Goal: Task Accomplishment & Management: Manage account settings

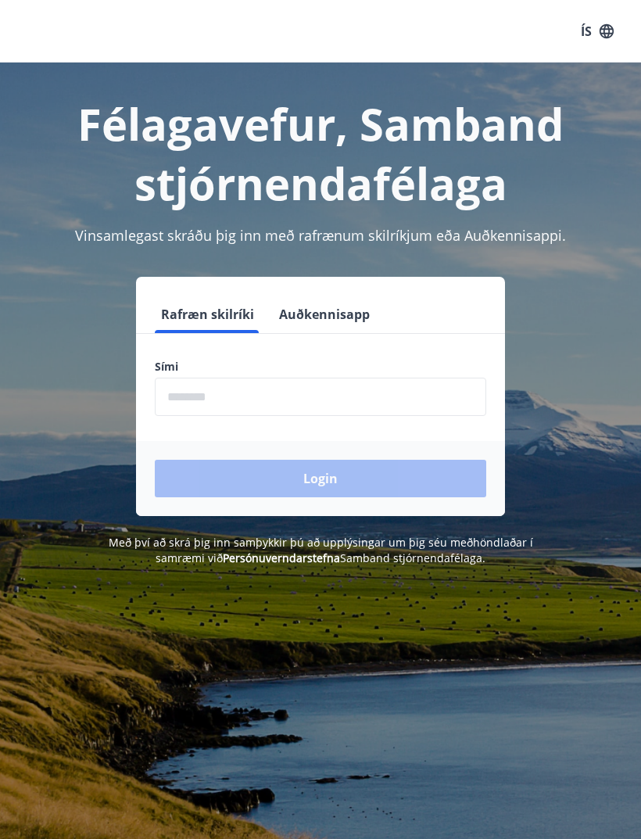
click at [314, 398] on input "phone" at bounding box center [320, 397] width 331 height 38
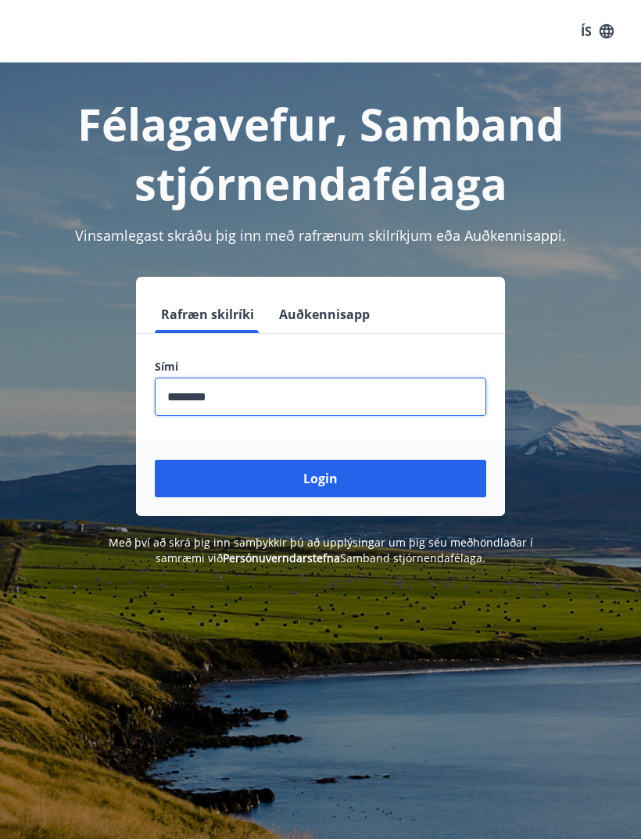
type input "********"
click at [413, 484] on button "Login" at bounding box center [320, 479] width 331 height 38
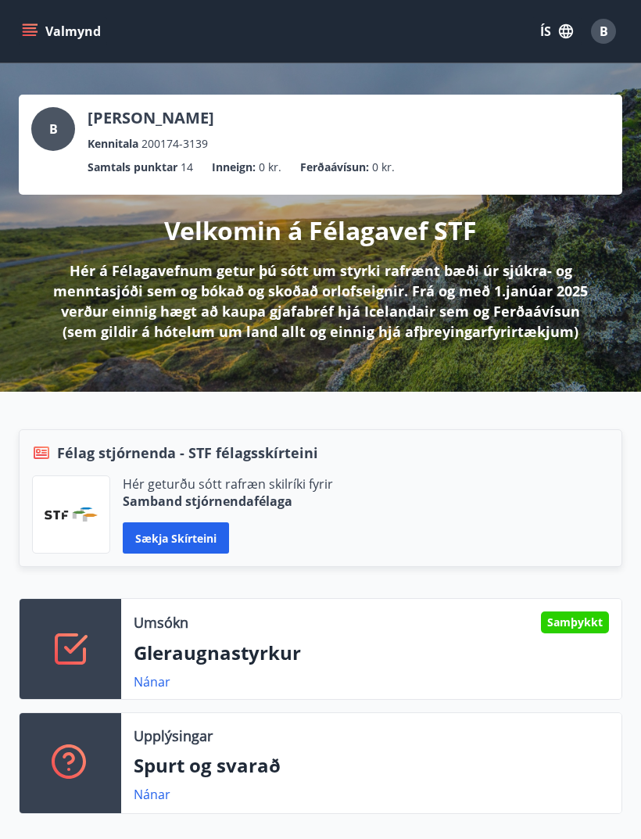
click at [372, 662] on p "Gleraugnastyrkur" at bounding box center [371, 652] width 475 height 27
click at [579, 624] on div "Samþykkt" at bounding box center [575, 622] width 68 height 22
click at [210, 661] on p "Gleraugnastyrkur" at bounding box center [371, 652] width 475 height 27
click at [87, 661] on icon at bounding box center [71, 649] width 38 height 38
click at [144, 686] on link "Nánar" at bounding box center [152, 681] width 37 height 17
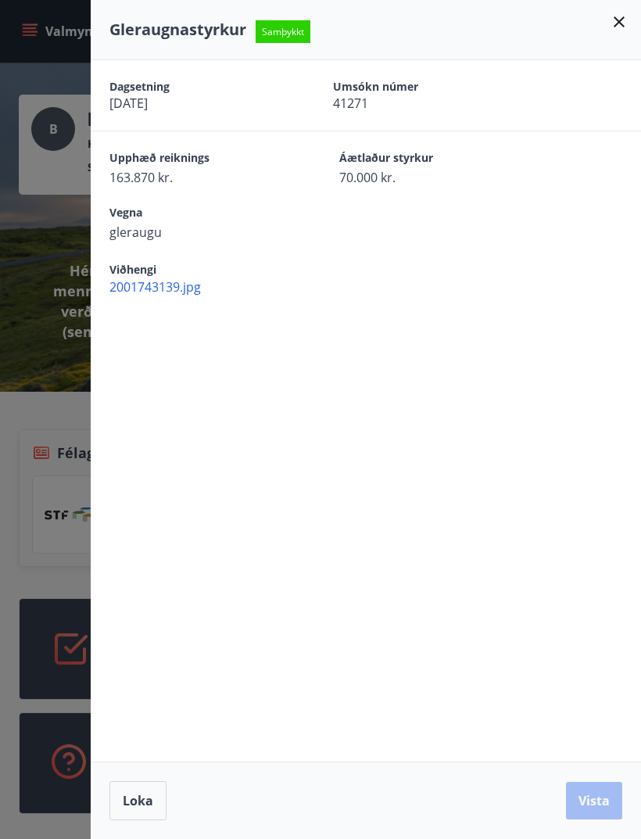
click at [175, 291] on span "2001743139.jpg" at bounding box center [375, 286] width 532 height 17
click at [138, 813] on button "Loka" at bounding box center [137, 800] width 57 height 39
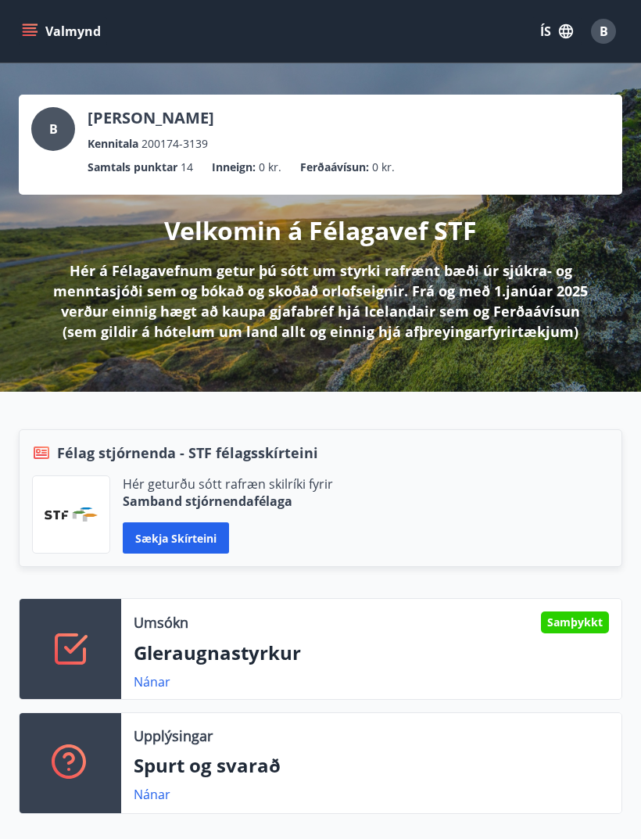
click at [214, 150] on div "Kennitala 200174-3139" at bounding box center [151, 143] width 127 height 17
click at [366, 177] on ul "Samtals punktar 14 Inneign : 0 kr. Ferðaávísun : 0 kr." at bounding box center [320, 167] width 578 height 30
click at [141, 124] on p "Brynhildur Sædís Kristinsdótti" at bounding box center [151, 118] width 127 height 22
click at [58, 142] on div "B" at bounding box center [53, 129] width 44 height 44
click at [37, 27] on icon "menu" at bounding box center [30, 31] width 16 height 16
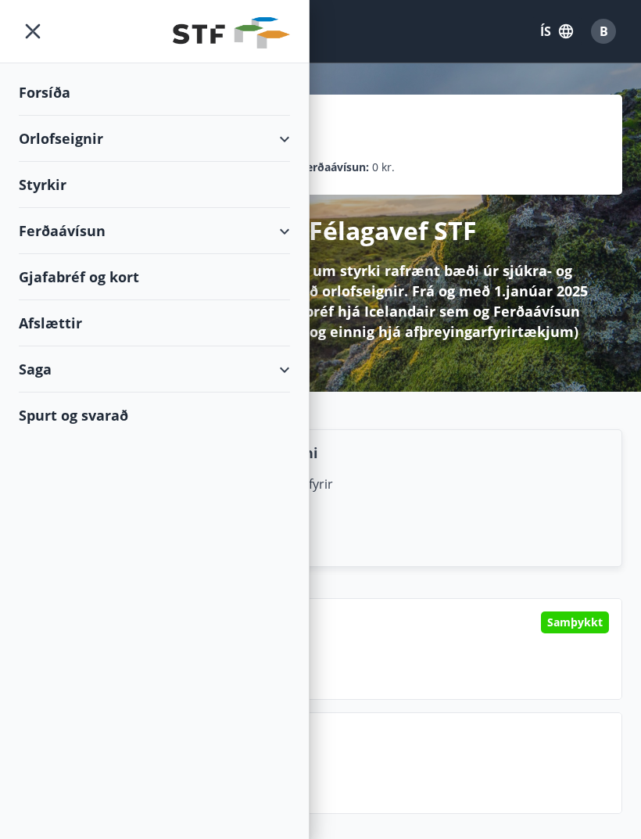
click at [60, 192] on div "Styrkir" at bounding box center [154, 185] width 271 height 46
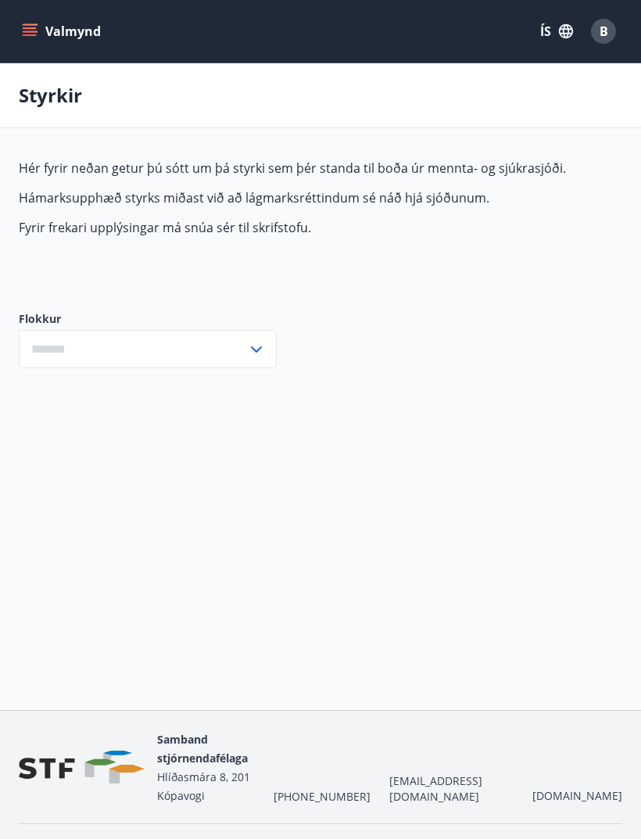
type input "***"
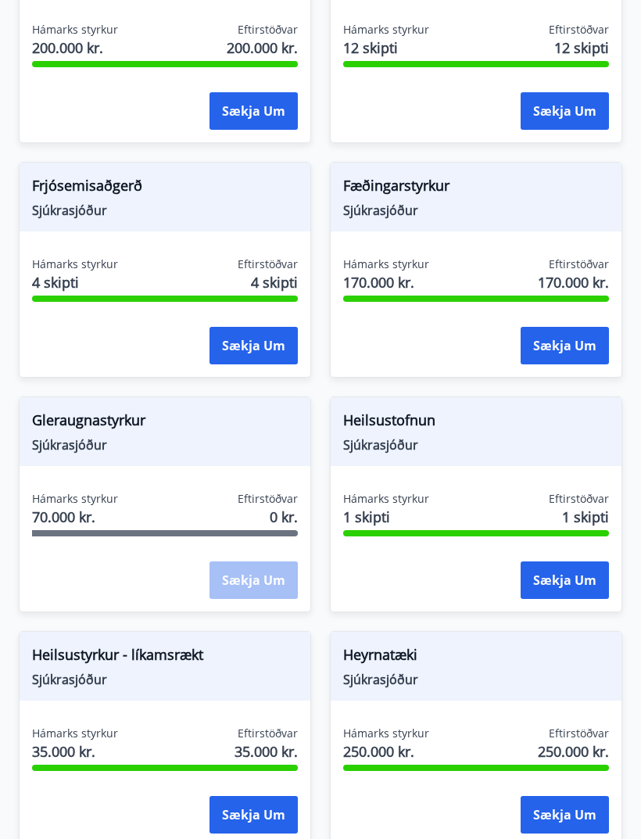
scroll to position [503, 0]
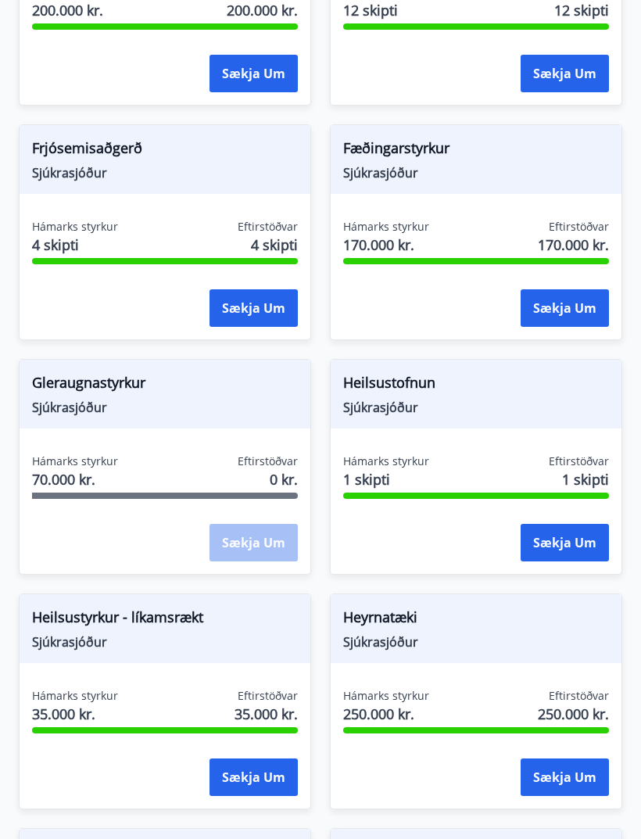
click at [396, 696] on span "Hámarks styrkur" at bounding box center [386, 696] width 86 height 16
click at [565, 775] on button "Sækja um" at bounding box center [565, 777] width 88 height 38
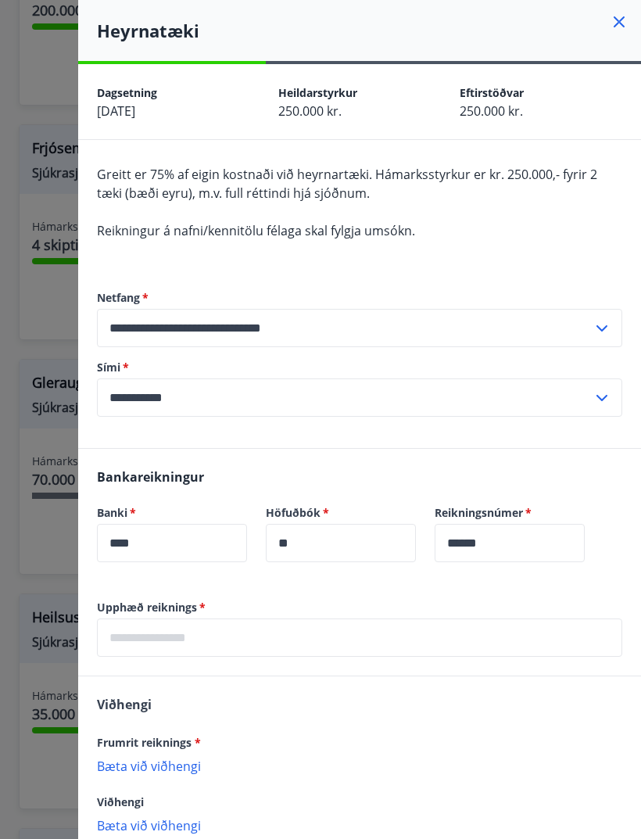
click at [40, 773] on div at bounding box center [320, 419] width 641 height 839
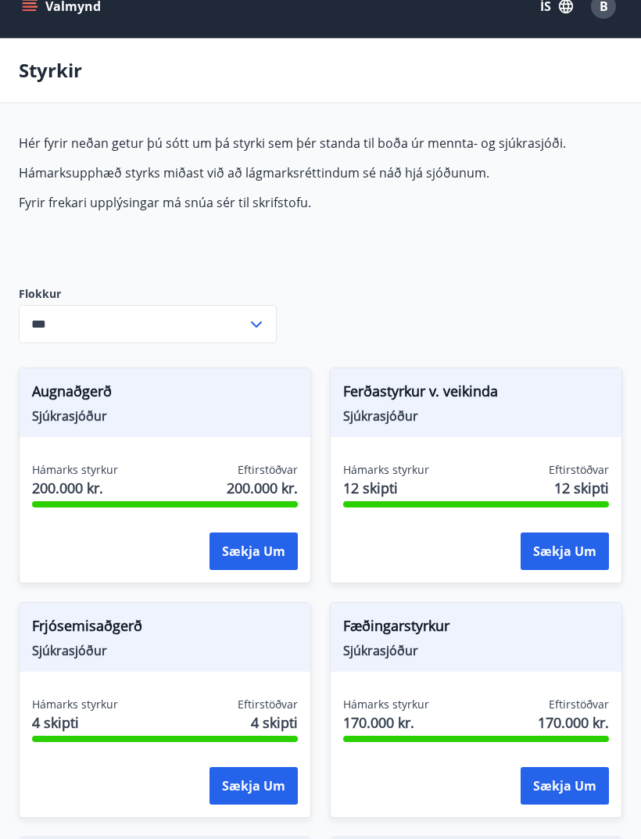
scroll to position [0, 0]
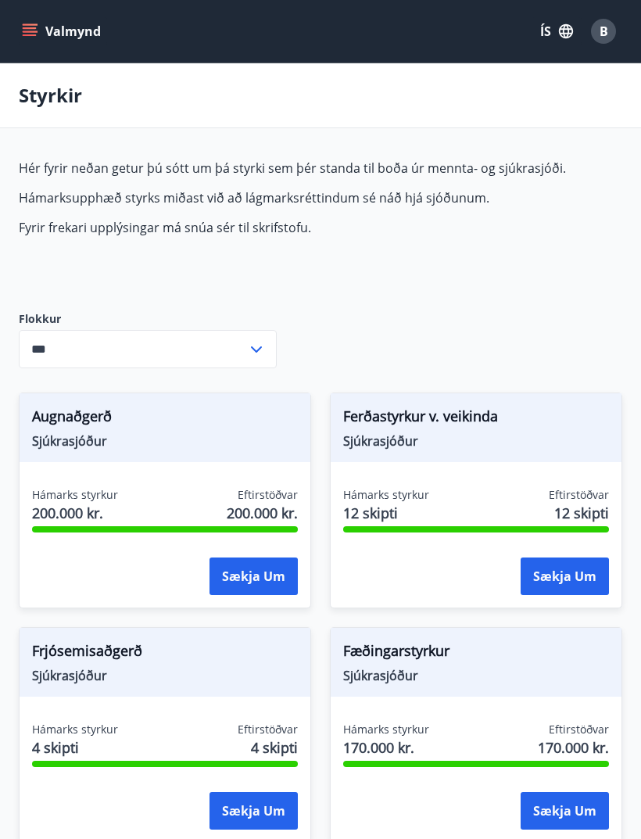
click at [27, 40] on button "Valmynd" at bounding box center [63, 31] width 88 height 28
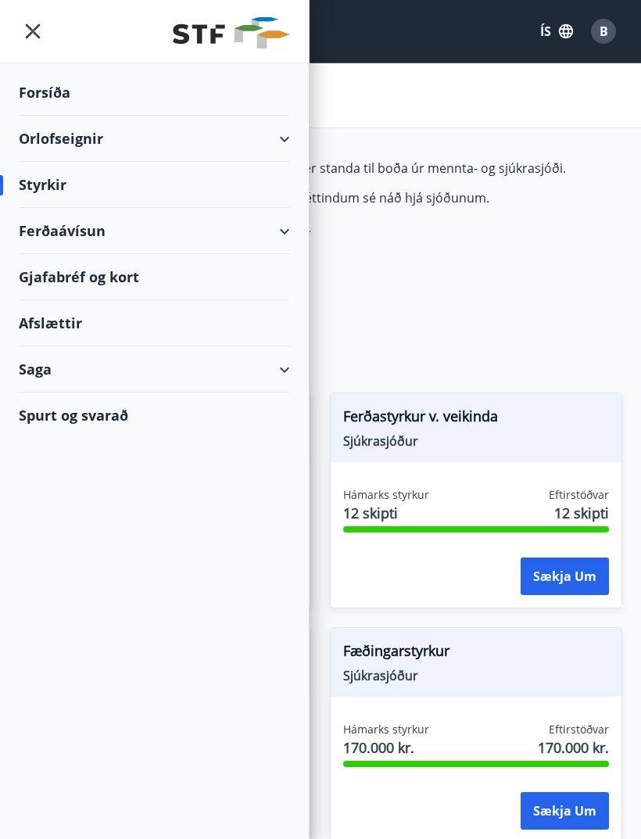
click at [116, 426] on div "Spurt og svarað" at bounding box center [154, 414] width 271 height 45
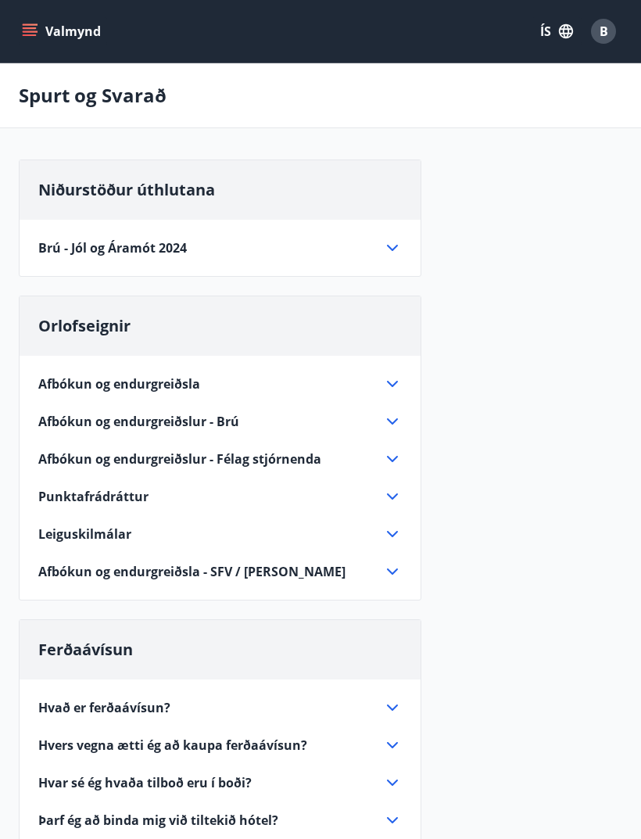
click at [393, 387] on icon at bounding box center [392, 383] width 19 height 19
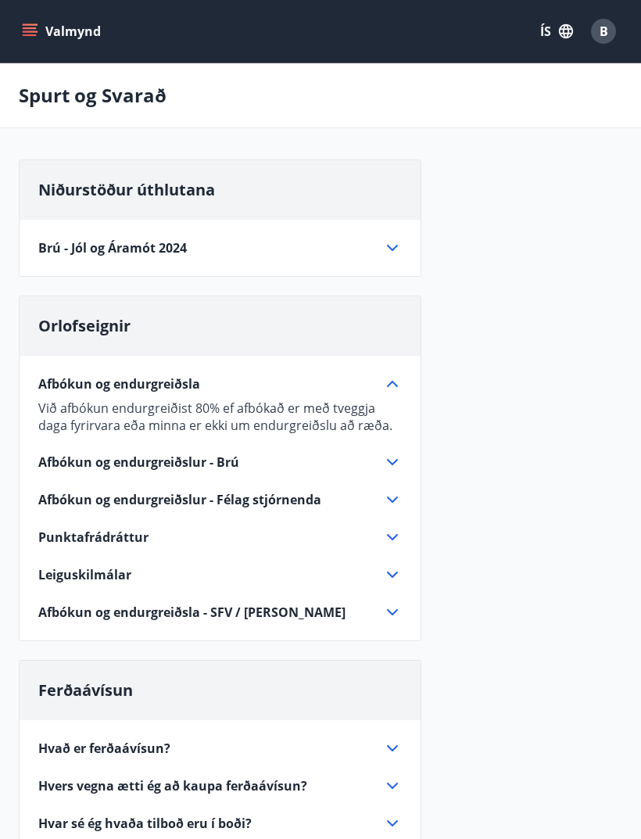
click at [28, 36] on icon "menu" at bounding box center [30, 35] width 14 height 2
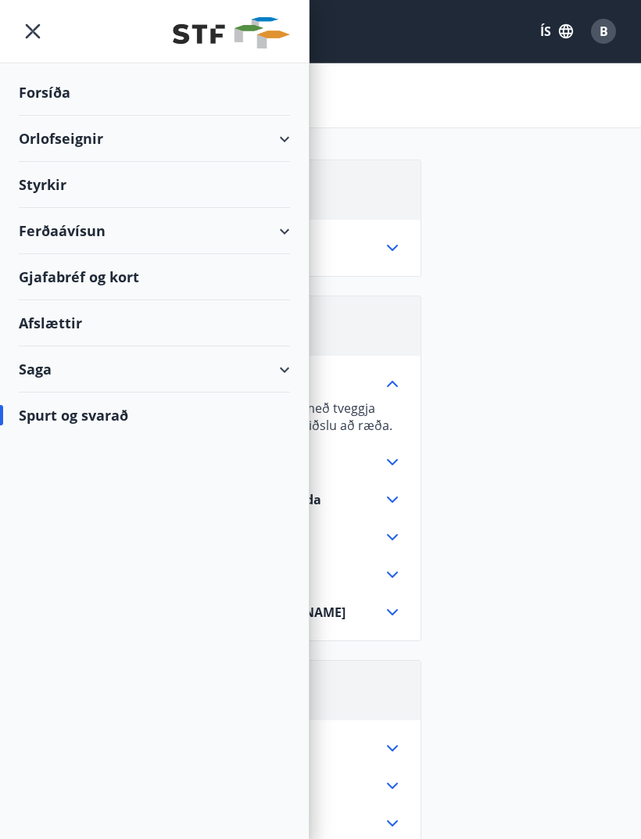
click at [65, 195] on div "Styrkir" at bounding box center [154, 185] width 271 height 46
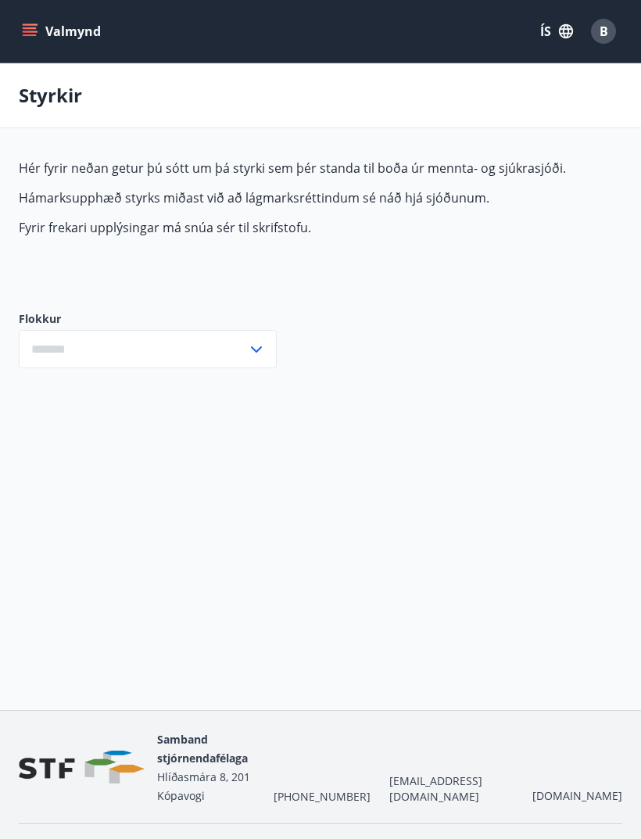
type input "***"
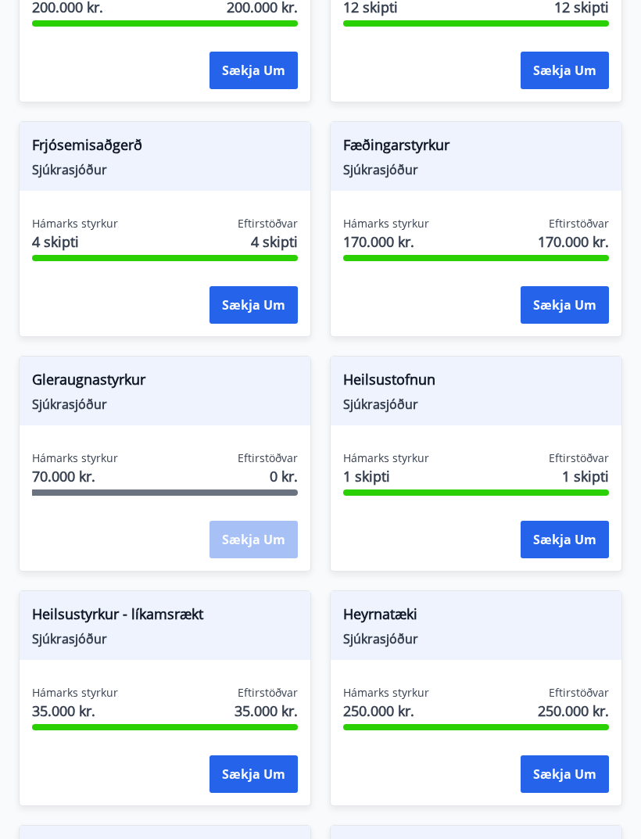
scroll to position [505, 0]
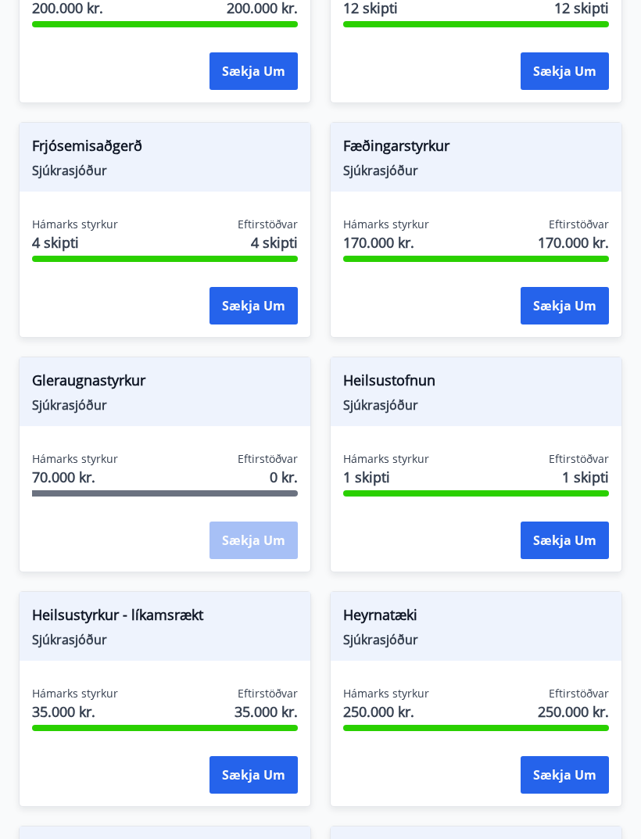
click at [399, 385] on span "Heilsustofnun" at bounding box center [476, 383] width 266 height 27
click at [557, 546] on button "Sækja um" at bounding box center [565, 540] width 88 height 38
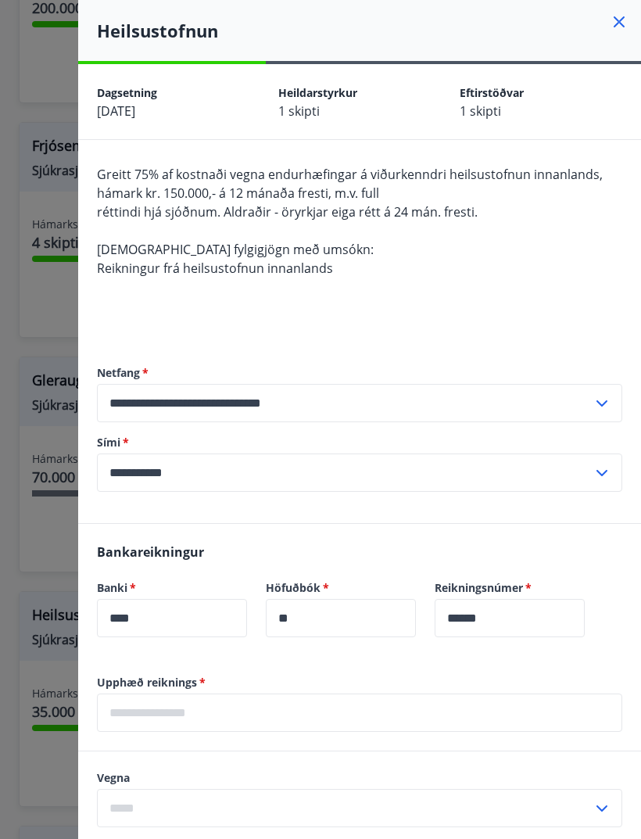
click at [45, 87] on div at bounding box center [320, 419] width 641 height 839
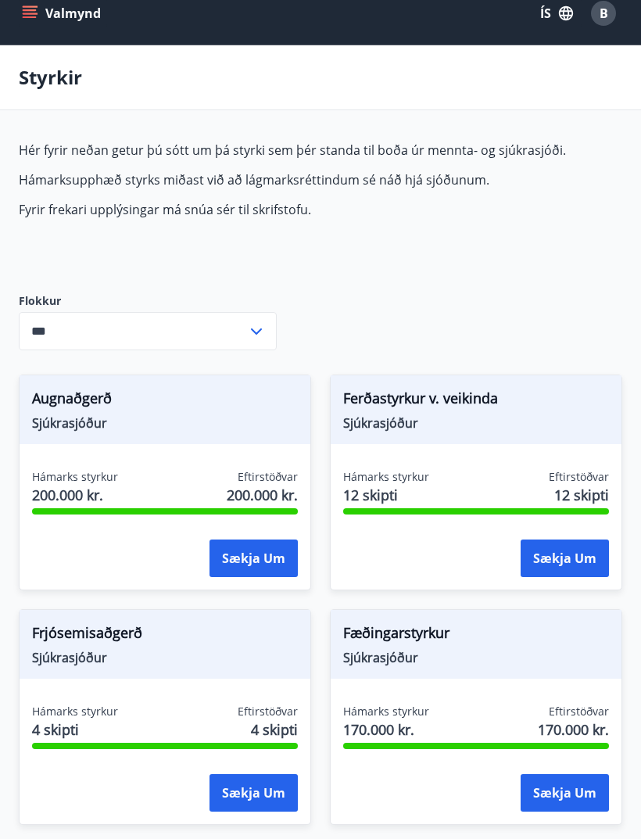
scroll to position [0, 0]
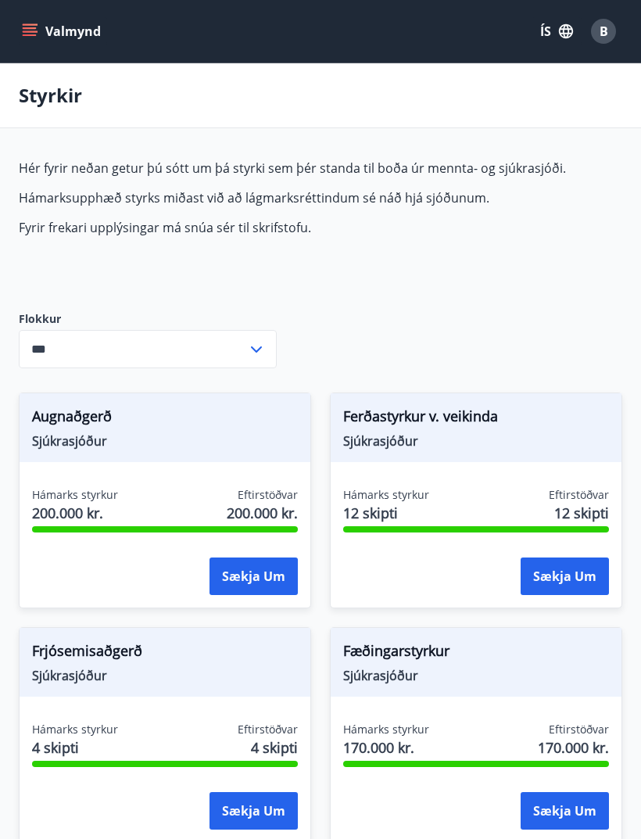
click at [604, 30] on span "B" at bounding box center [604, 31] width 9 height 17
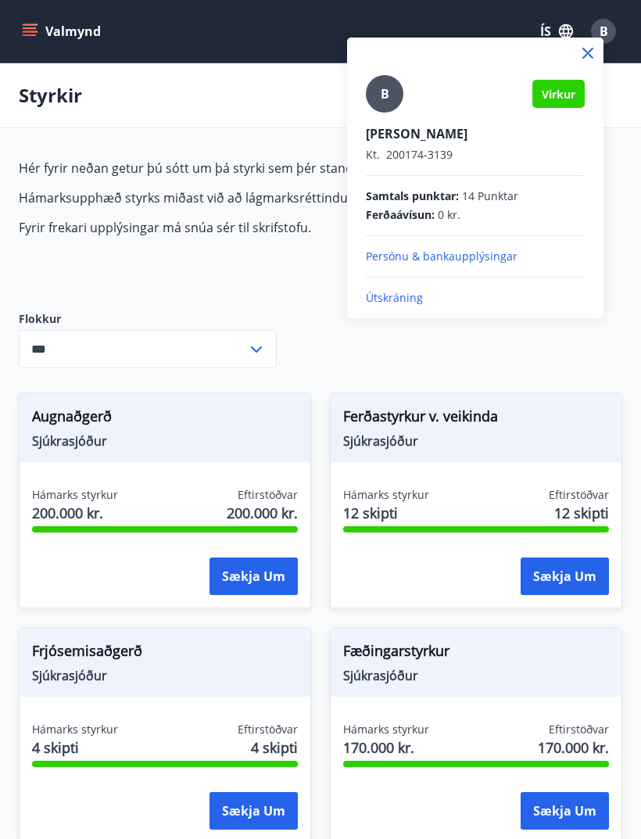
click at [457, 261] on p "Persónu & bankaupplýsingar" at bounding box center [475, 257] width 219 height 16
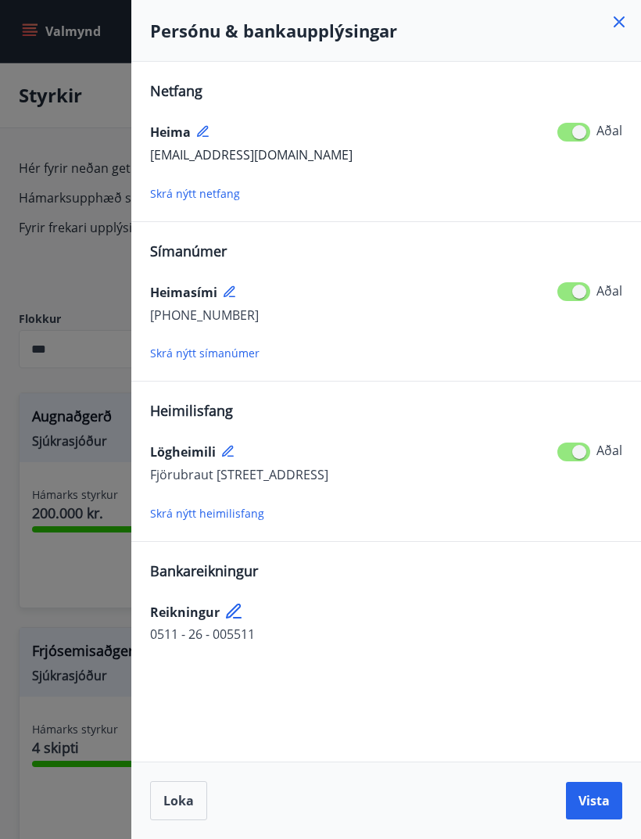
click at [81, 117] on div at bounding box center [320, 419] width 641 height 839
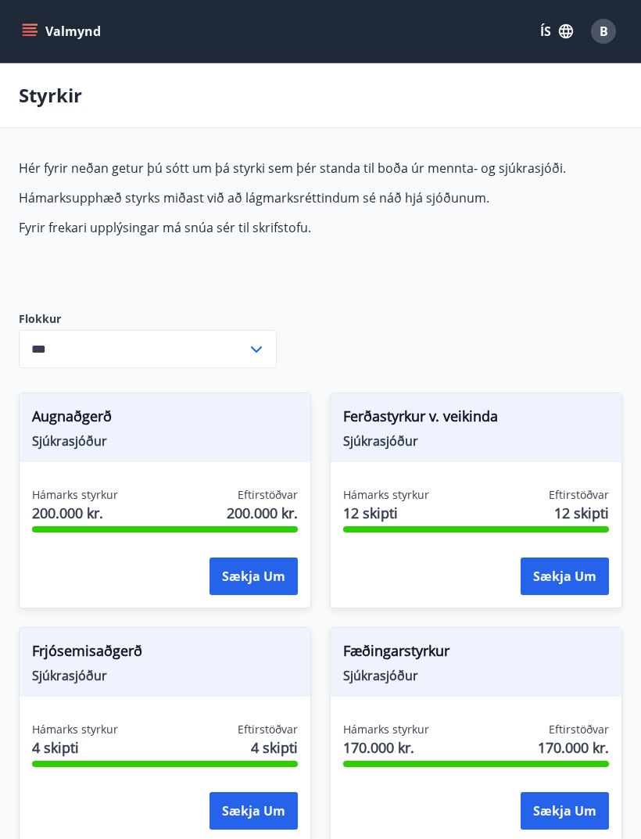
click at [25, 34] on icon "menu" at bounding box center [30, 31] width 16 height 16
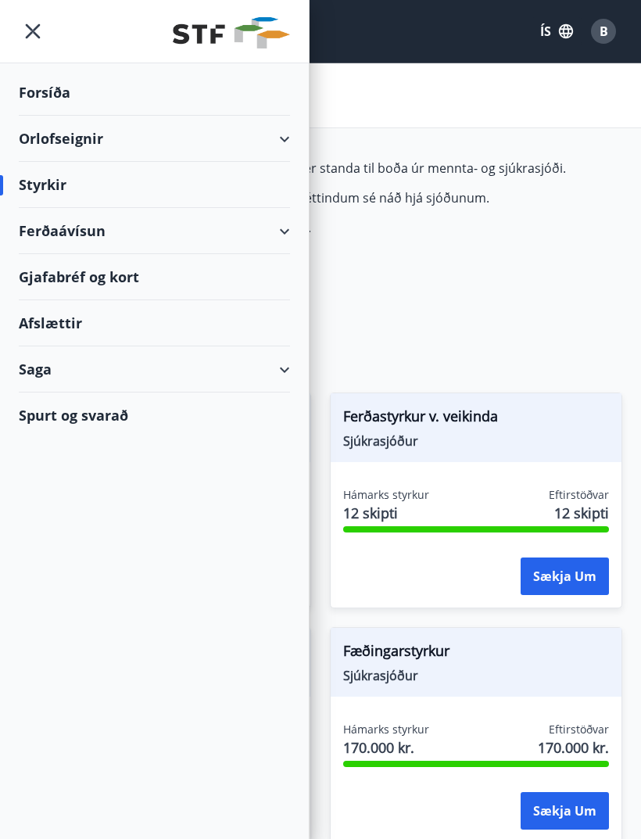
click at [109, 416] on div "Spurt og svarað" at bounding box center [154, 414] width 271 height 45
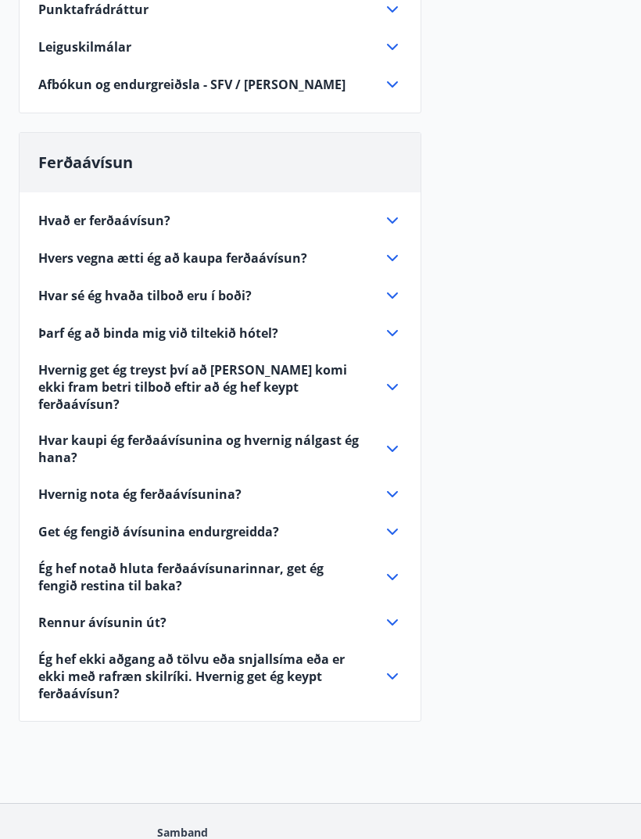
scroll to position [515, 0]
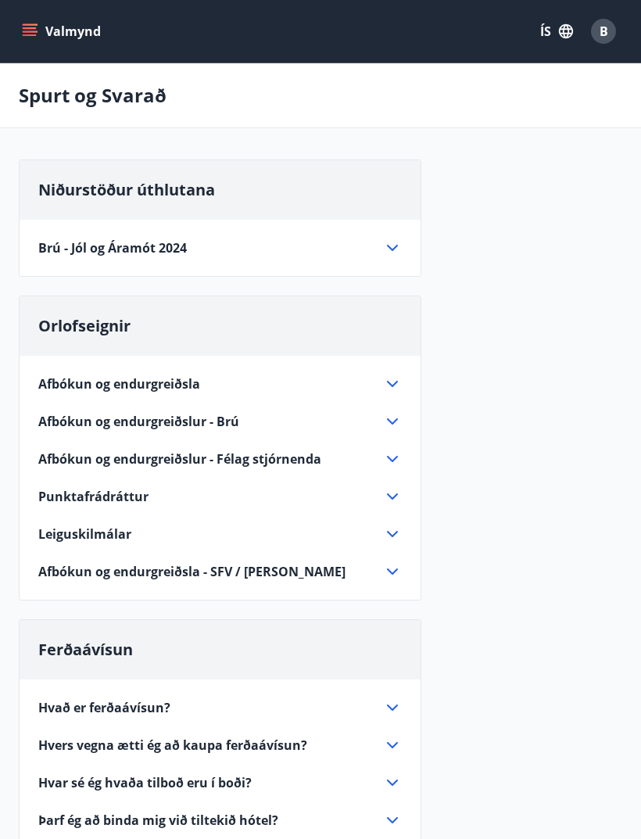
click at [34, 30] on icon "menu" at bounding box center [30, 31] width 16 height 16
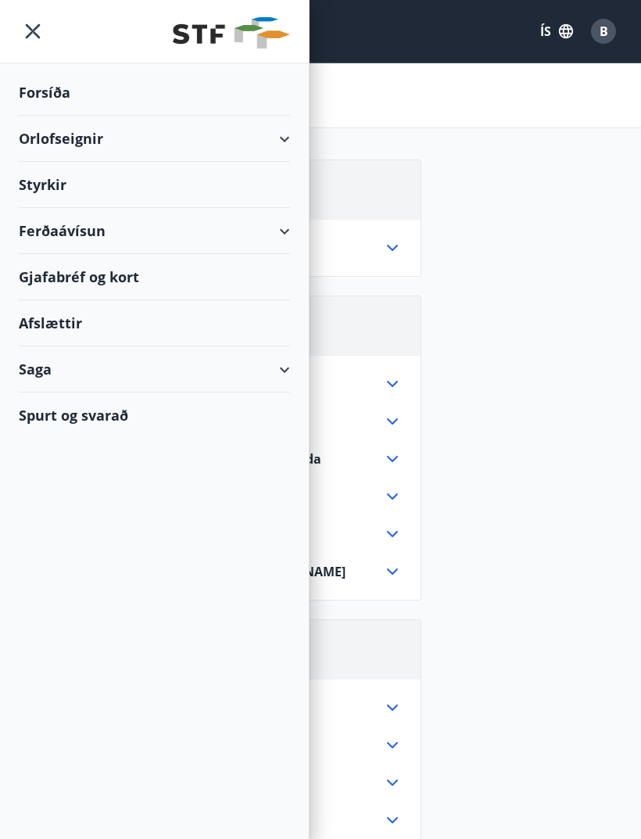
click at [284, 373] on div "Saga" at bounding box center [154, 369] width 271 height 46
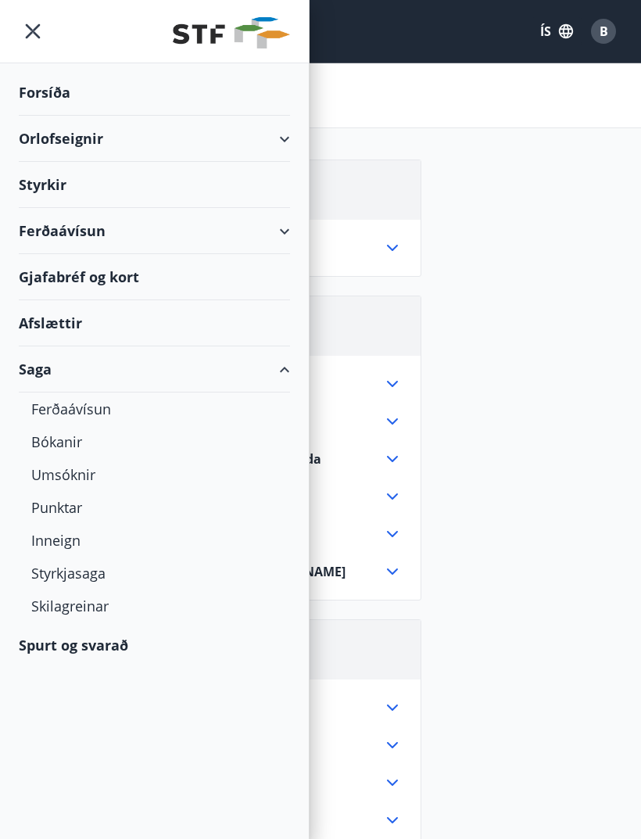
click at [71, 575] on div "Styrkjasaga" at bounding box center [154, 573] width 246 height 33
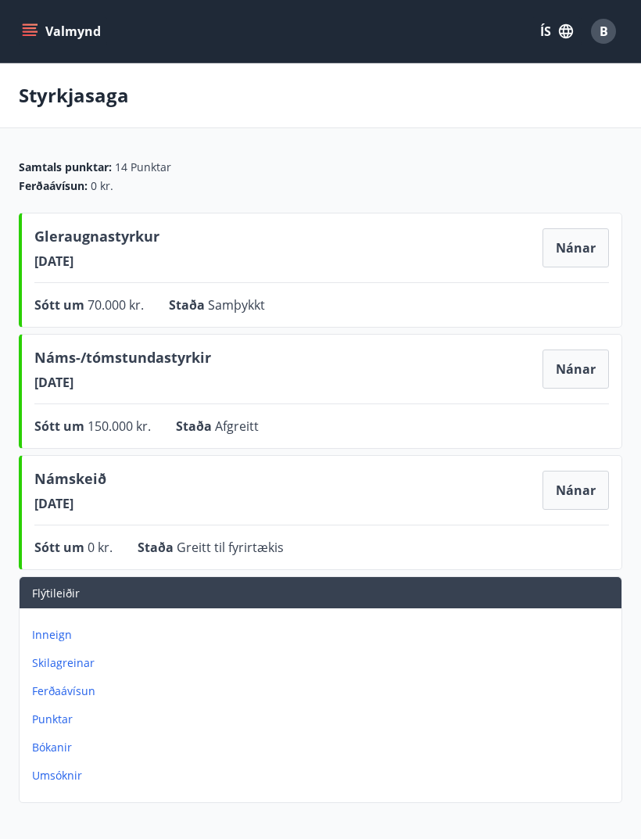
click at [56, 632] on p "Inneign" at bounding box center [323, 635] width 583 height 16
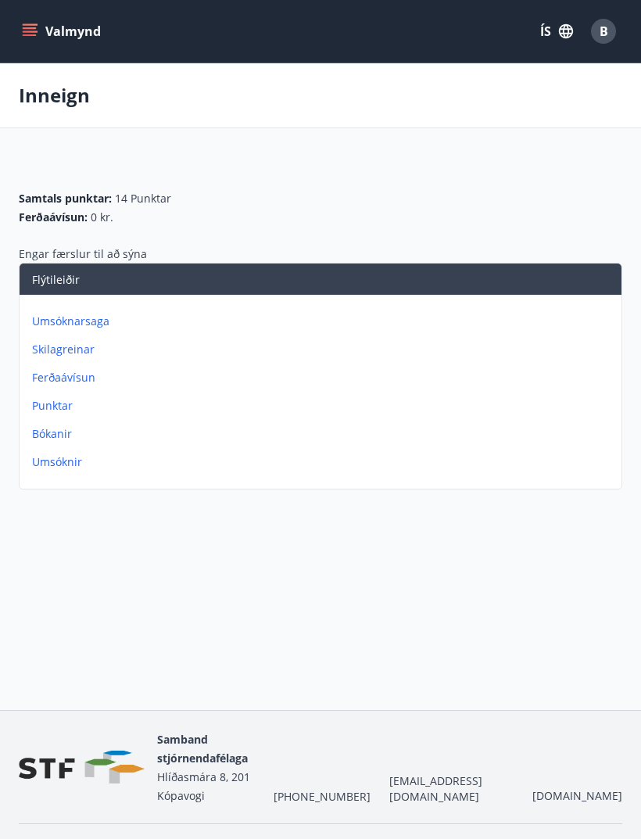
click at [60, 469] on p "Umsóknir" at bounding box center [323, 462] width 583 height 16
